Goal: Transaction & Acquisition: Purchase product/service

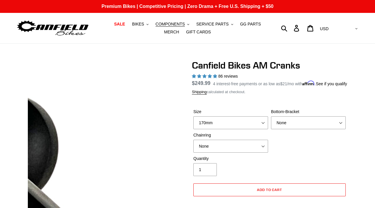
select select "170mm"
select select "highest-rating"
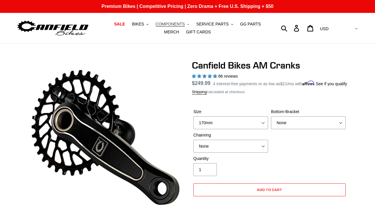
click at [157, 24] on span "COMPONENTS" at bounding box center [170, 24] width 29 height 5
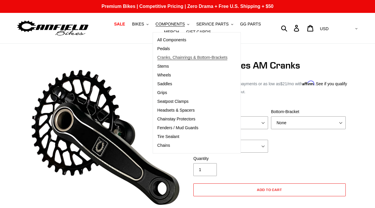
click at [173, 58] on span "Cranks, Chainrings & Bottom-Brackets" at bounding box center [193, 57] width 70 height 5
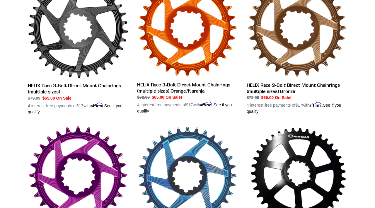
scroll to position [355, 0]
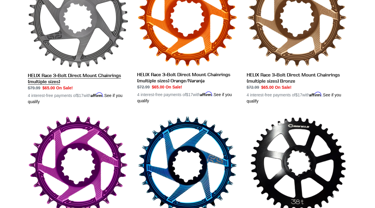
click at [101, 29] on link "HELIX Race 3-Bolt Direct Mount Chainrings (multiple sizes)" at bounding box center [78, 36] width 101 height 137
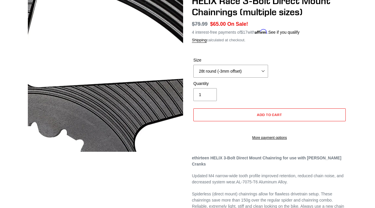
scroll to position [75, 0]
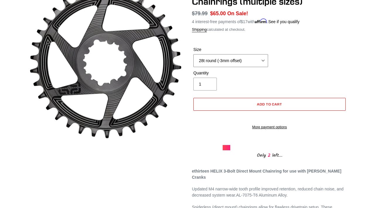
click at [203, 61] on select "28t round (-3mm offset) 30t round (-3mm offset) 32t round (-3mm offset) 34t rou…" at bounding box center [231, 60] width 75 height 13
select select "32t round (-3mm offset)"
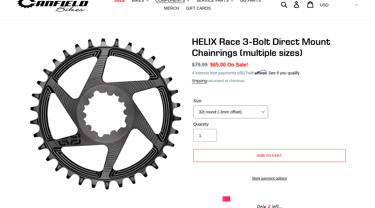
scroll to position [25, 0]
